Goal: Transaction & Acquisition: Subscribe to service/newsletter

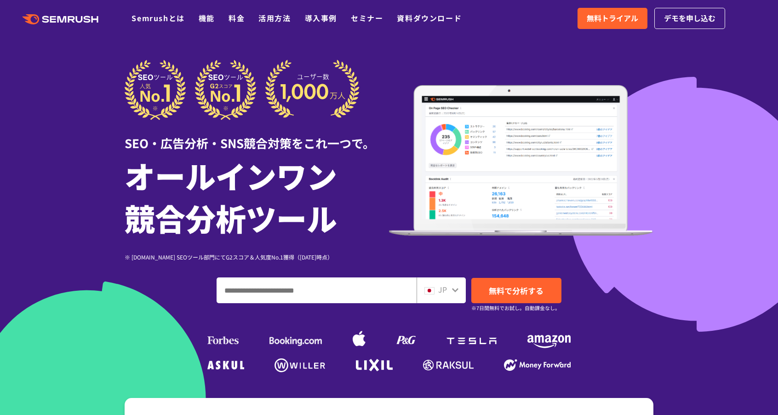
click at [656, 65] on div "SEO・広告分析・SNS競合対策をこれ一つで。 オールインワン 競合分析ツール ※ [DOMAIN_NAME] SEOツール部門にてG2スコア＆人気度No.1…" at bounding box center [388, 217] width 547 height 315
click at [610, 18] on span "無料トライアル" at bounding box center [613, 18] width 52 height 12
click at [322, 290] on input "ドメイン、キーワードまたはURLを入力してください" at bounding box center [316, 290] width 199 height 25
paste input "**********"
type input "**********"
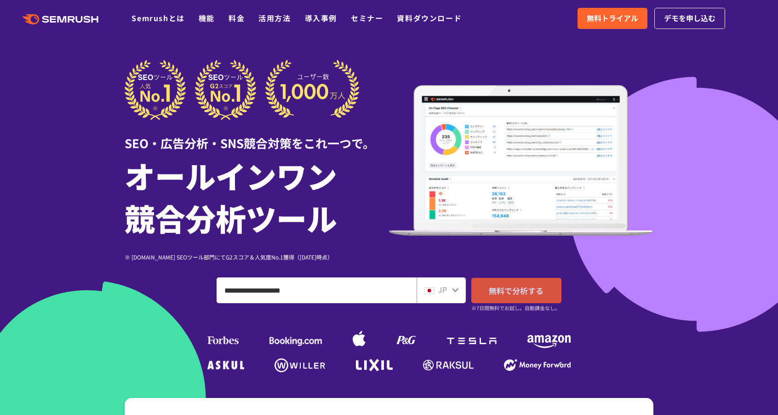
click at [497, 288] on span "無料で分析する" at bounding box center [516, 291] width 55 height 12
click at [506, 292] on span "無料で分析する" at bounding box center [516, 291] width 55 height 12
click at [452, 286] on div at bounding box center [455, 289] width 7 height 12
click at [452, 291] on icon at bounding box center [455, 289] width 7 height 7
click at [455, 289] on icon at bounding box center [455, 289] width 7 height 7
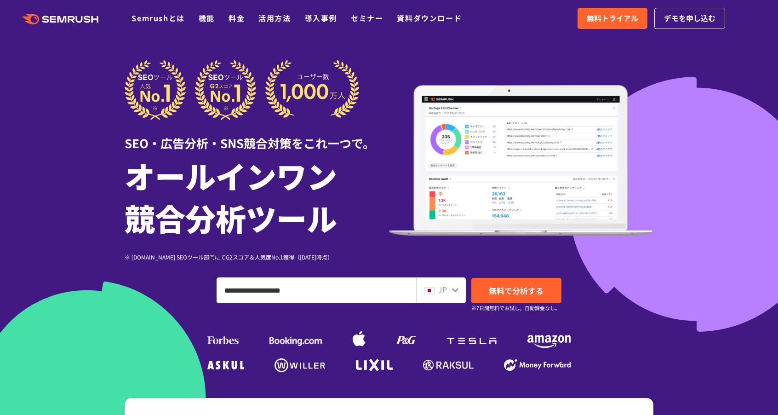
click at [455, 289] on icon at bounding box center [455, 289] width 7 height 7
click at [455, 290] on icon at bounding box center [455, 289] width 7 height 7
click at [509, 294] on span "無料で分析する" at bounding box center [516, 291] width 55 height 12
